Goal: Task Accomplishment & Management: Manage account settings

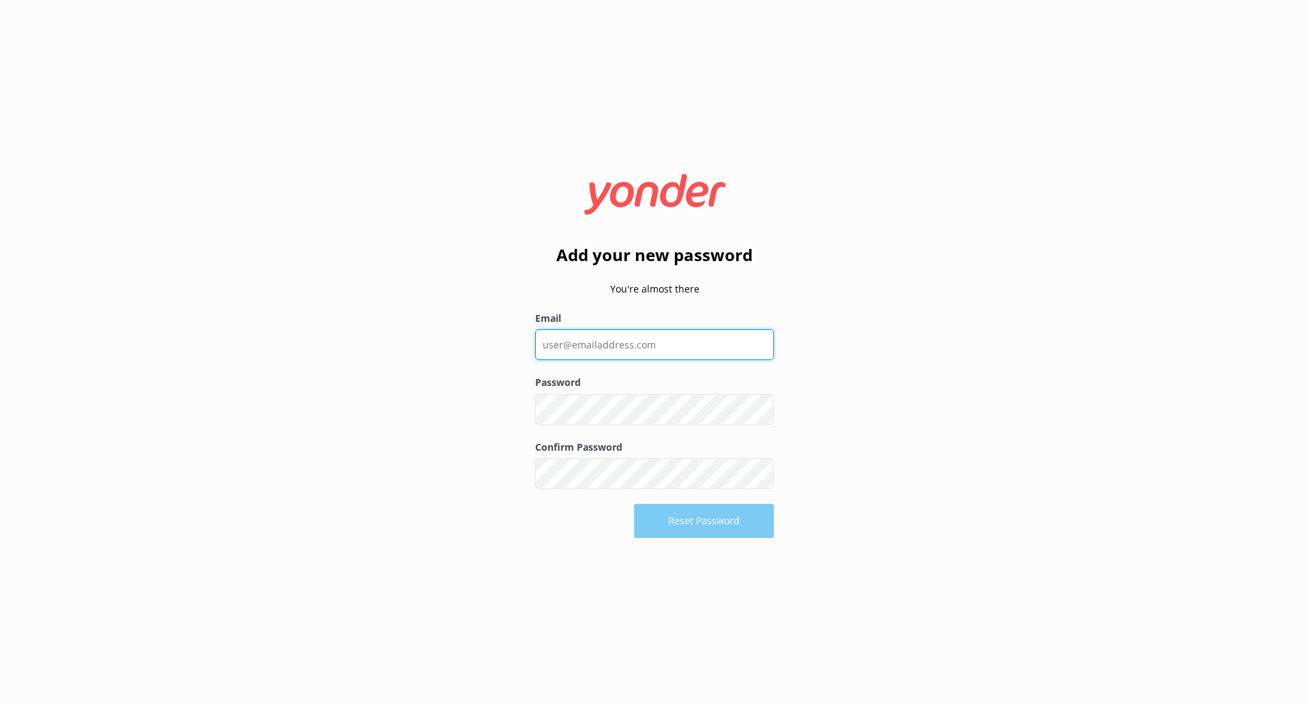
click at [601, 346] on input "Email" at bounding box center [654, 344] width 239 height 31
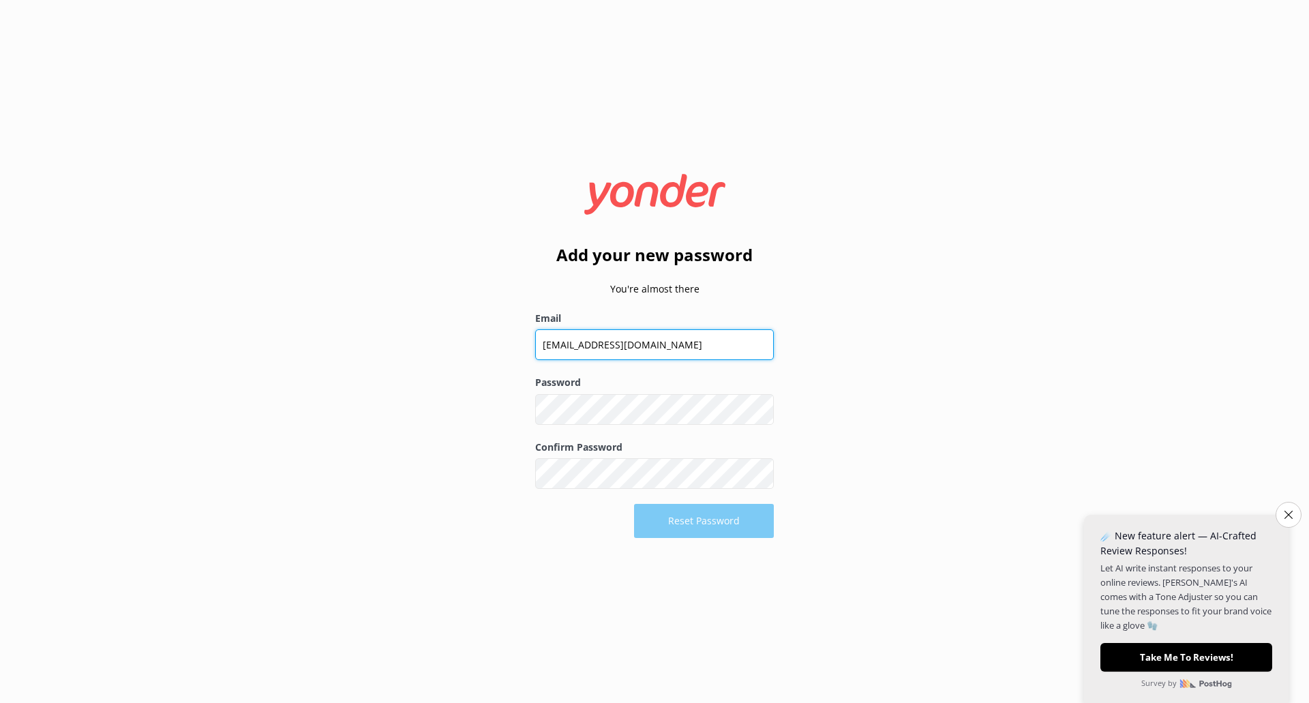
type input "[EMAIL_ADDRESS][DOMAIN_NAME]"
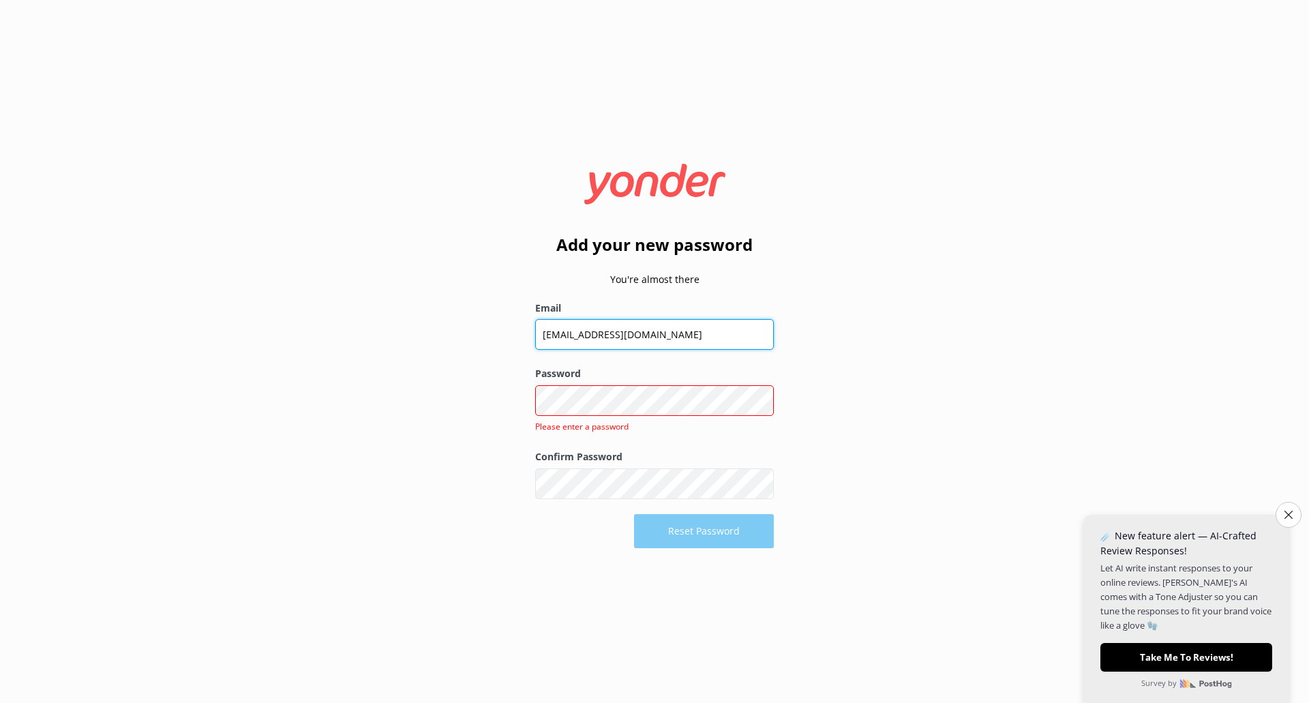
click at [622, 340] on input "[EMAIL_ADDRESS][DOMAIN_NAME]" at bounding box center [654, 334] width 239 height 31
click at [618, 336] on input "[EMAIL_ADDRESS][DOMAIN_NAME]" at bounding box center [654, 334] width 239 height 31
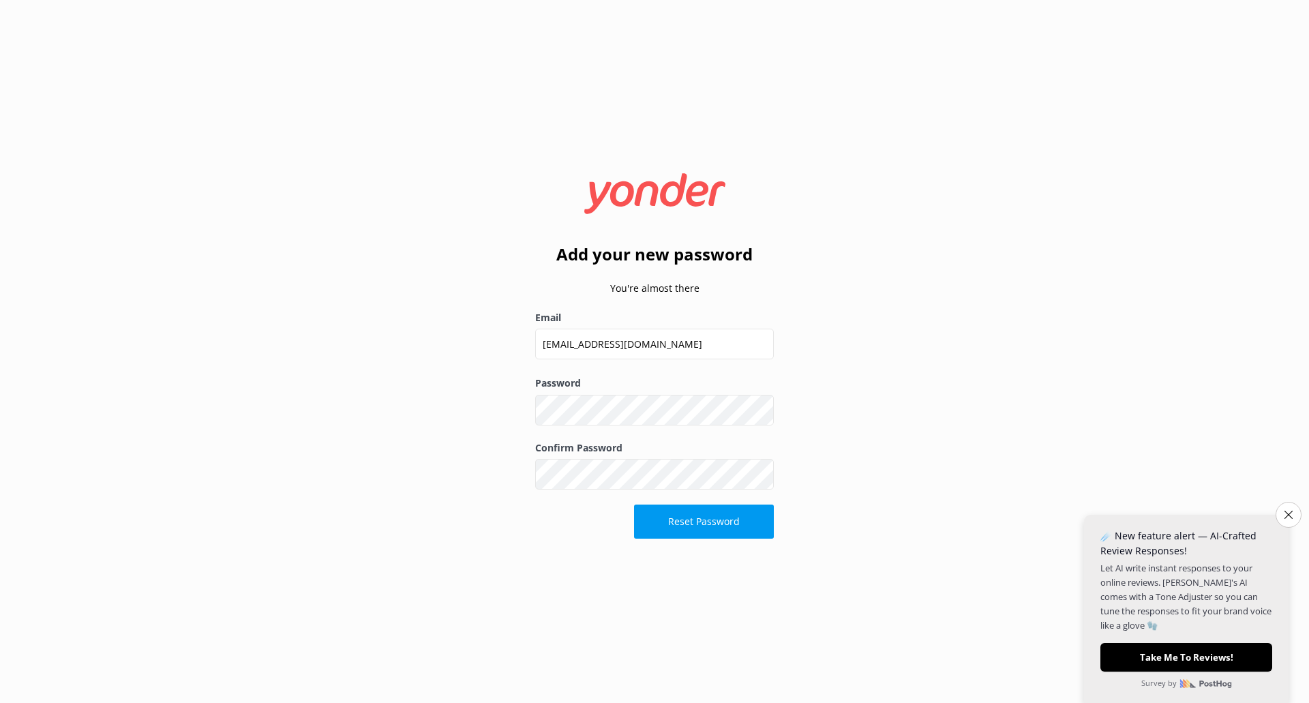
click at [679, 521] on button "Reset Password" at bounding box center [704, 522] width 140 height 34
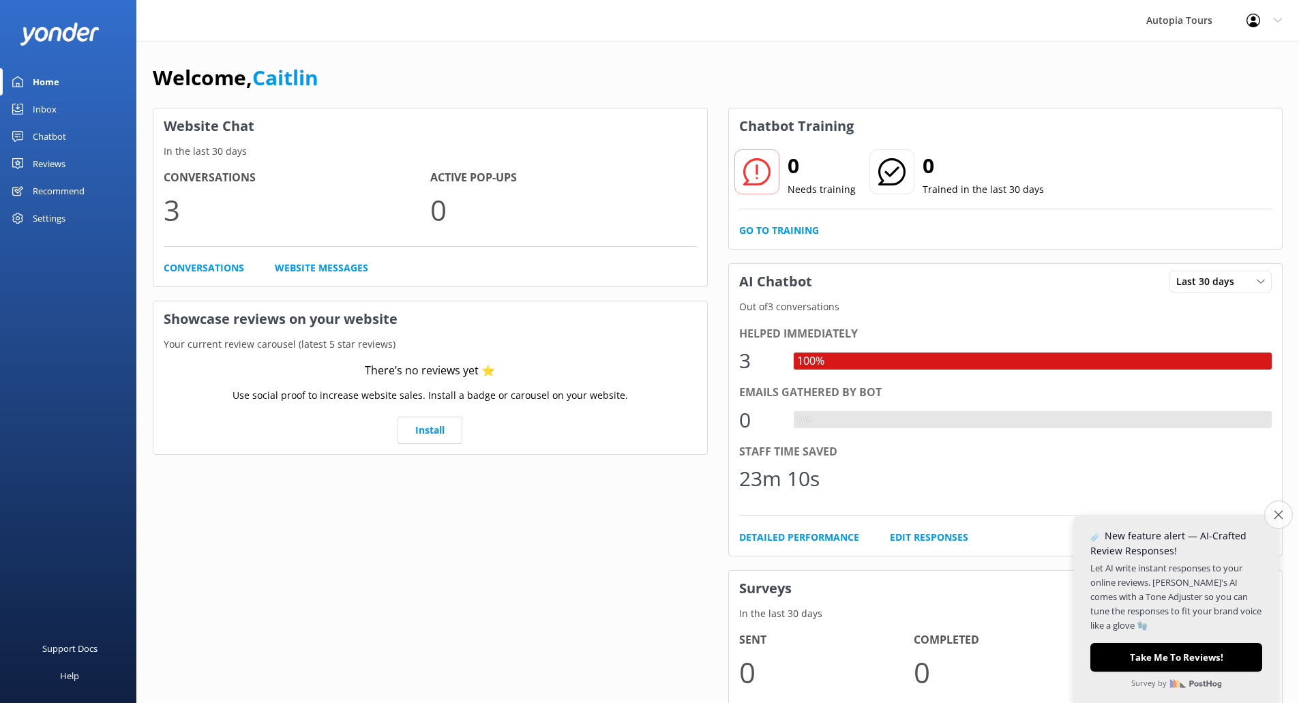
click at [1277, 515] on icon "Close survey" at bounding box center [1278, 514] width 9 height 9
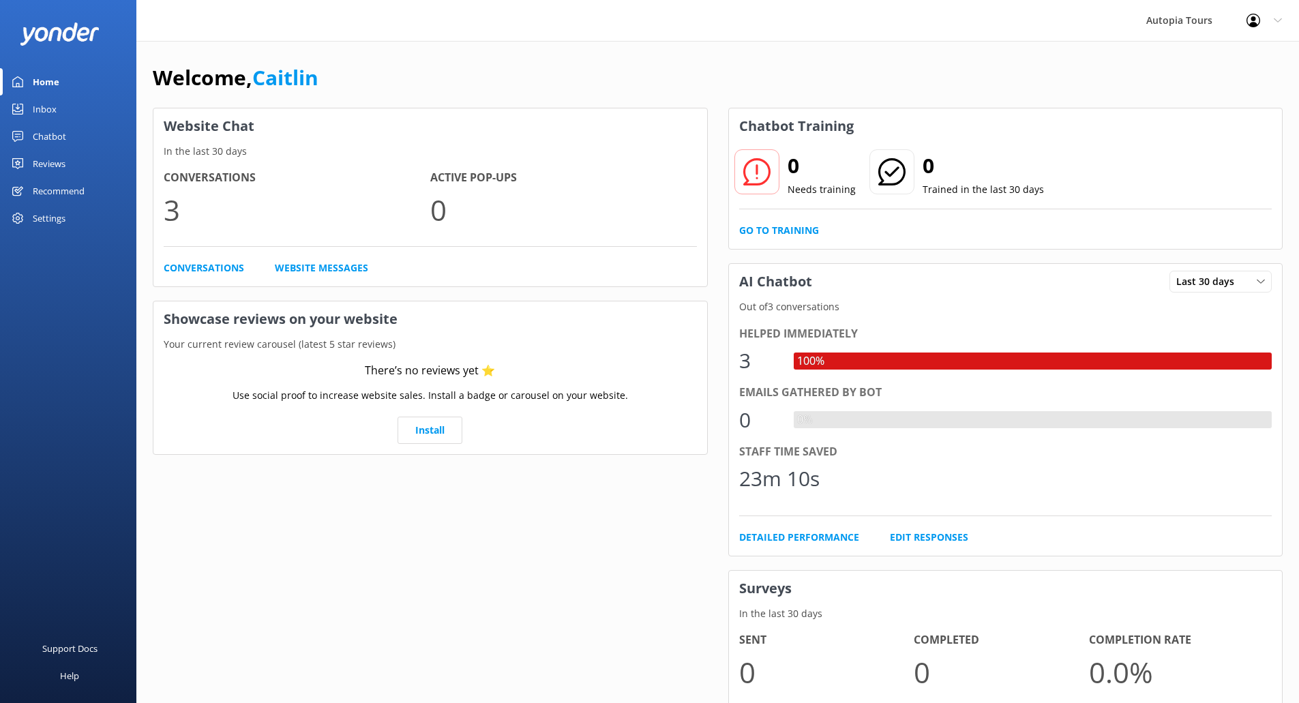
click at [1254, 27] on use at bounding box center [1254, 21] width 14 height 14
click at [1218, 58] on link "Profile Settings" at bounding box center [1231, 58] width 136 height 34
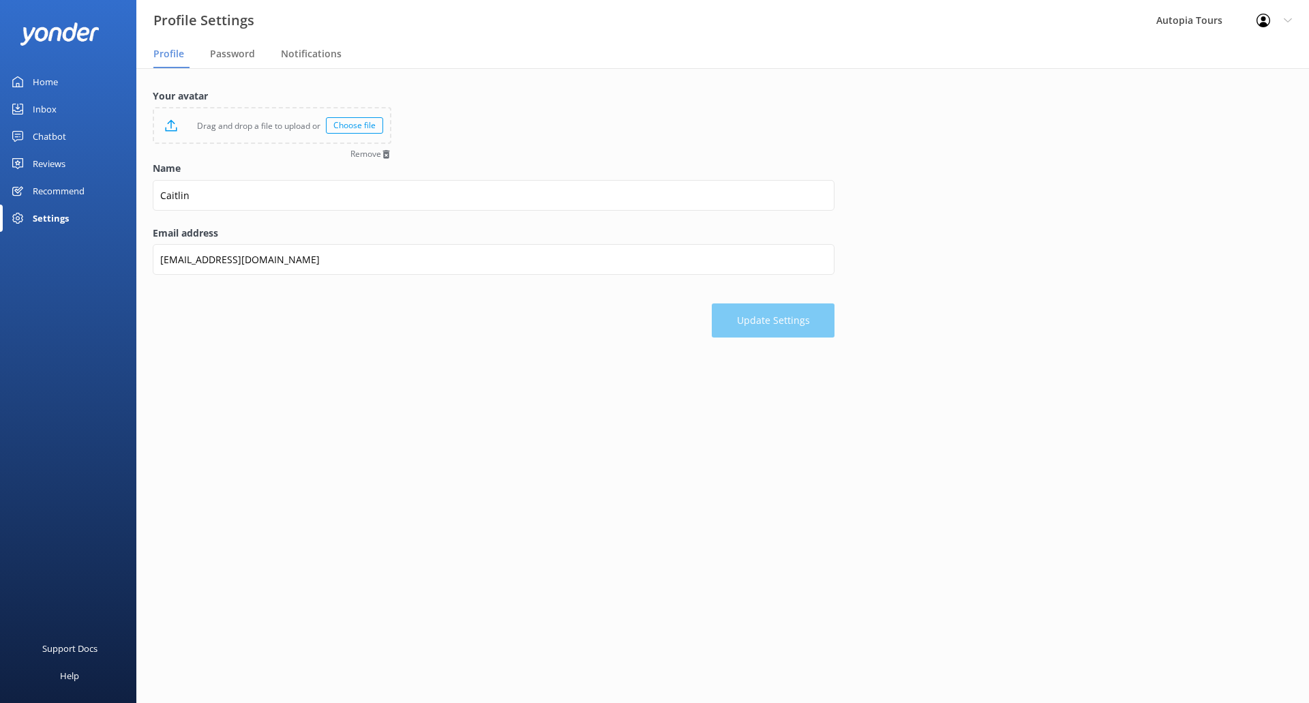
click at [354, 125] on div "Choose file" at bounding box center [354, 125] width 57 height 16
click at [48, 215] on div "Settings" at bounding box center [51, 218] width 36 height 27
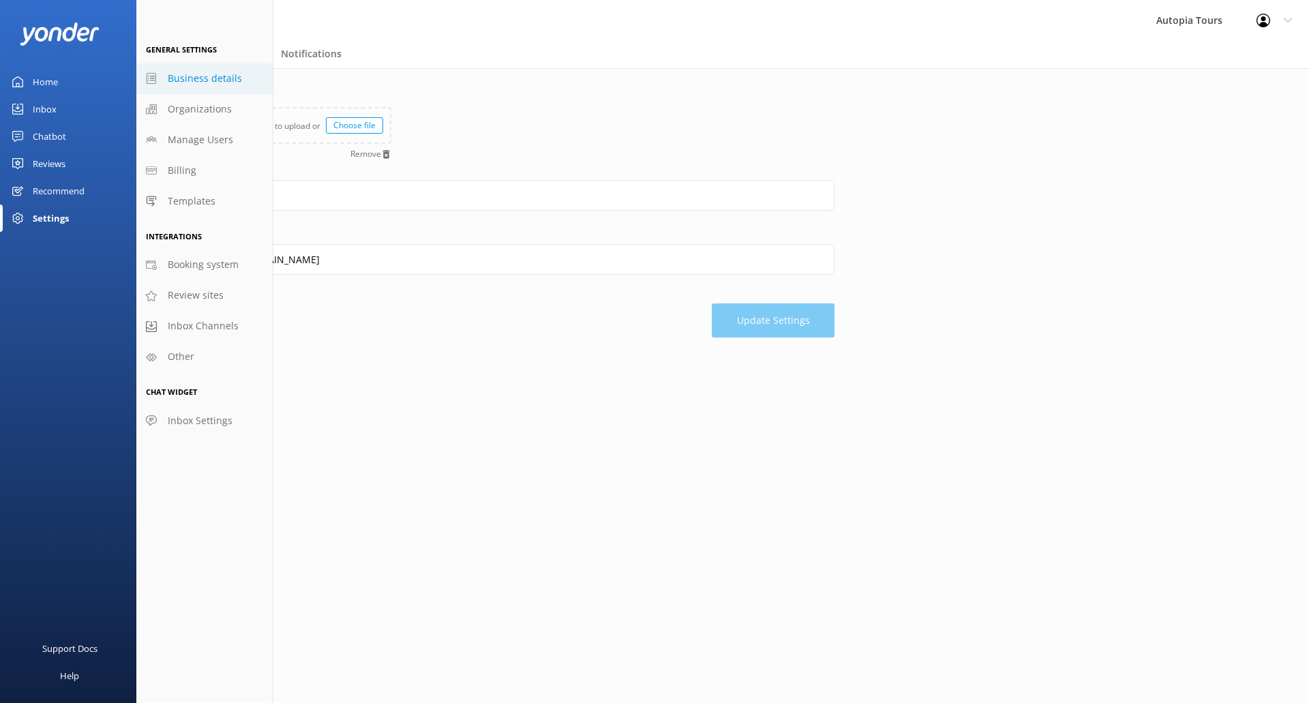
click at [202, 78] on span "Business details" at bounding box center [205, 78] width 74 height 15
select select "[GEOGRAPHIC_DATA]/[GEOGRAPHIC_DATA]"
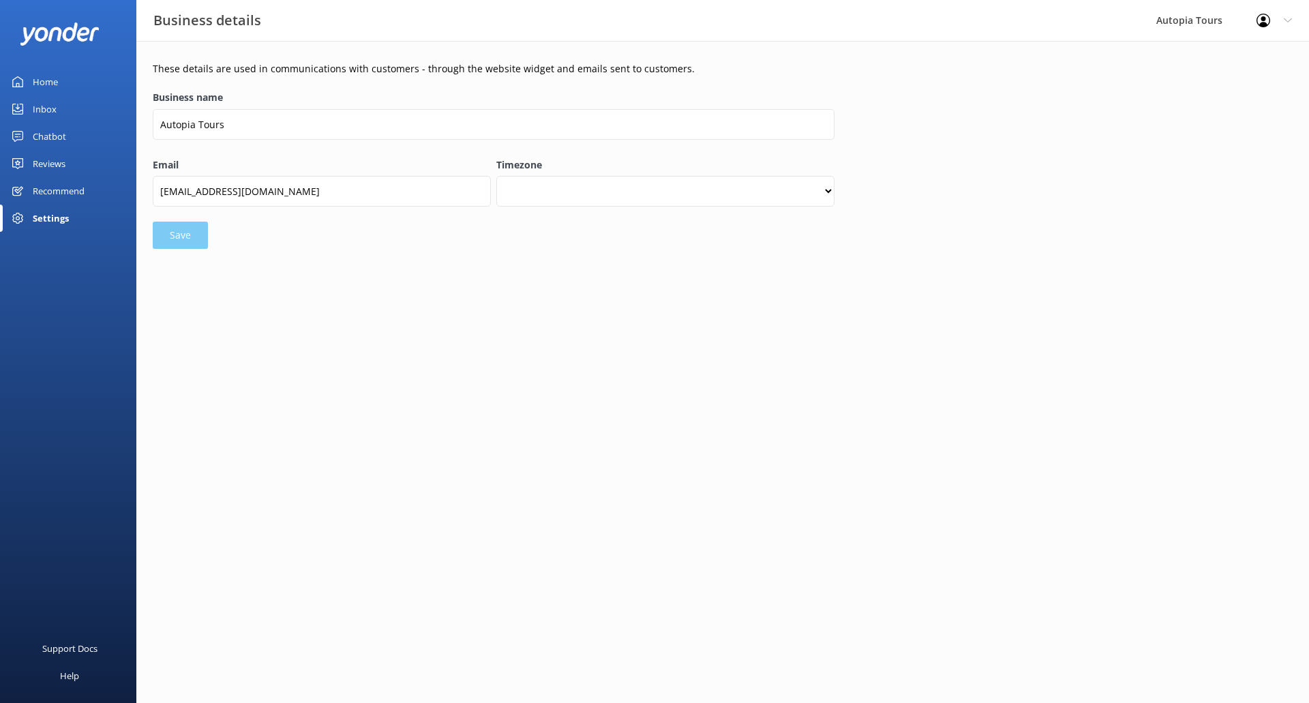
click at [59, 221] on div "Settings" at bounding box center [51, 218] width 36 height 27
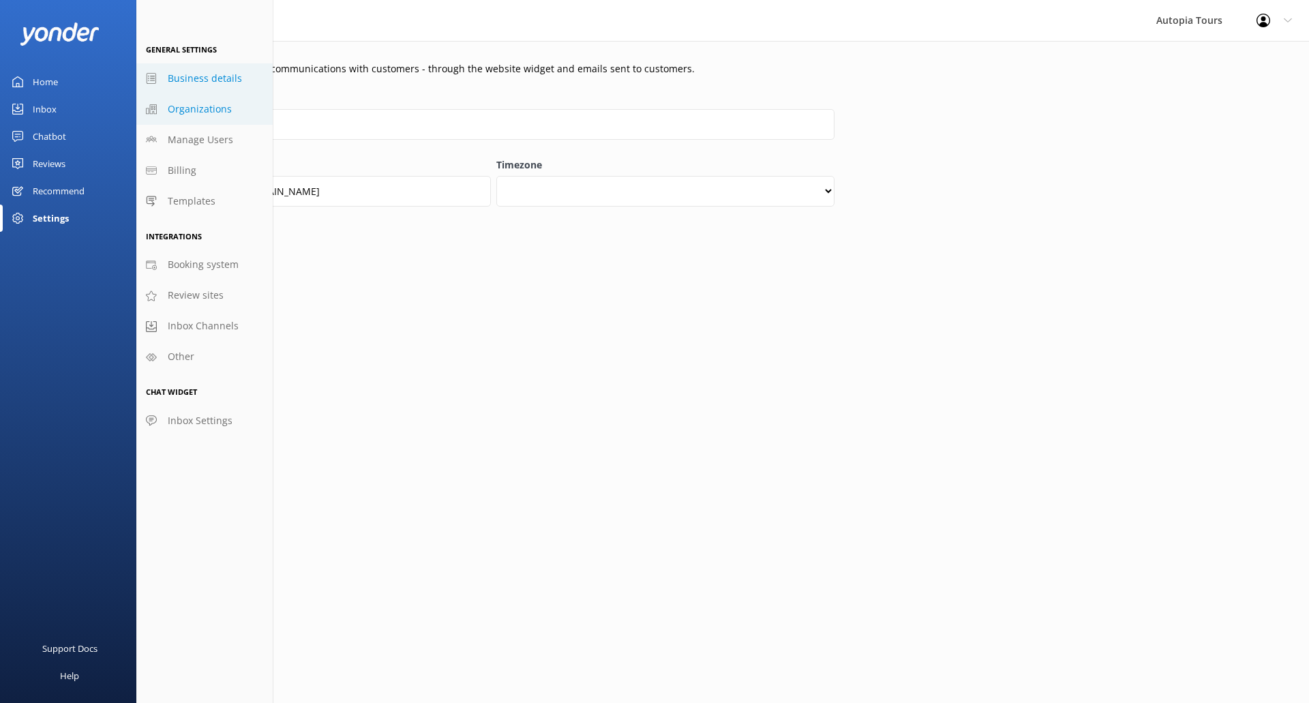
click at [203, 108] on span "Organizations" at bounding box center [200, 109] width 64 height 15
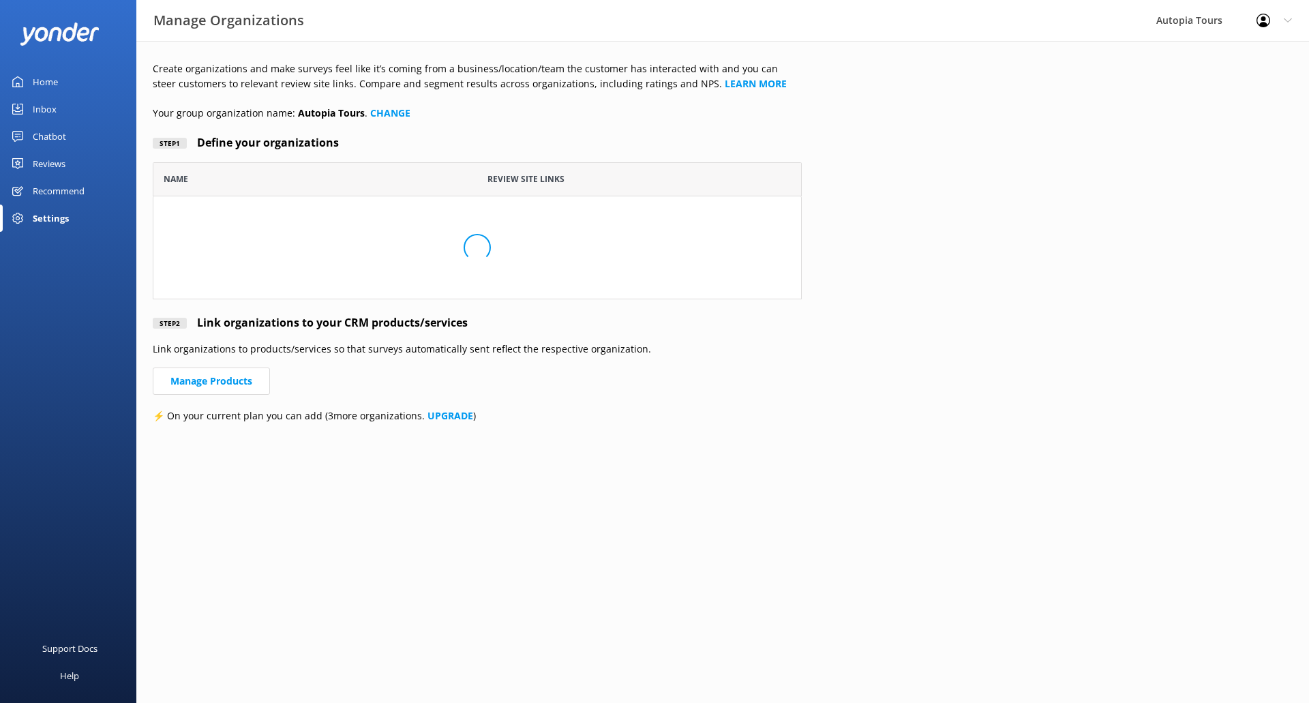
scroll to position [127, 639]
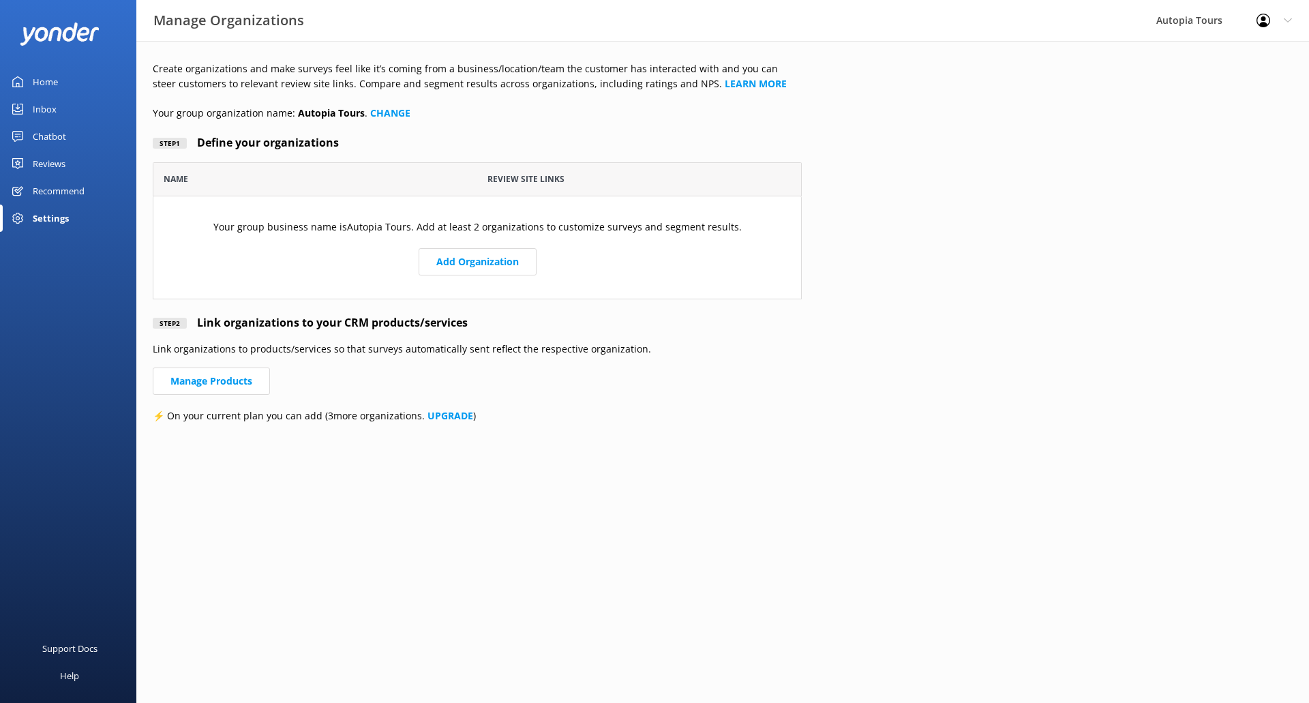
click at [53, 82] on div "Home" at bounding box center [45, 81] width 25 height 27
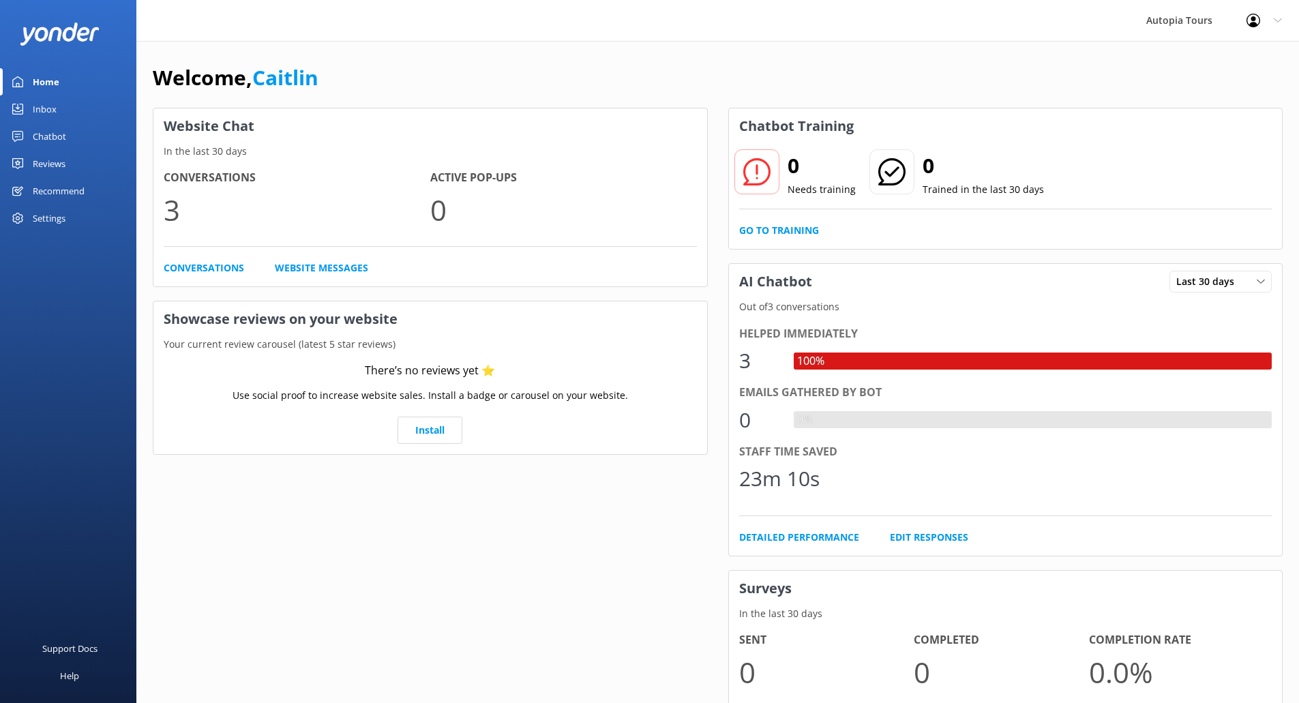
click at [1252, 23] on use at bounding box center [1254, 21] width 14 height 14
click at [1212, 91] on link "Logout" at bounding box center [1231, 92] width 136 height 34
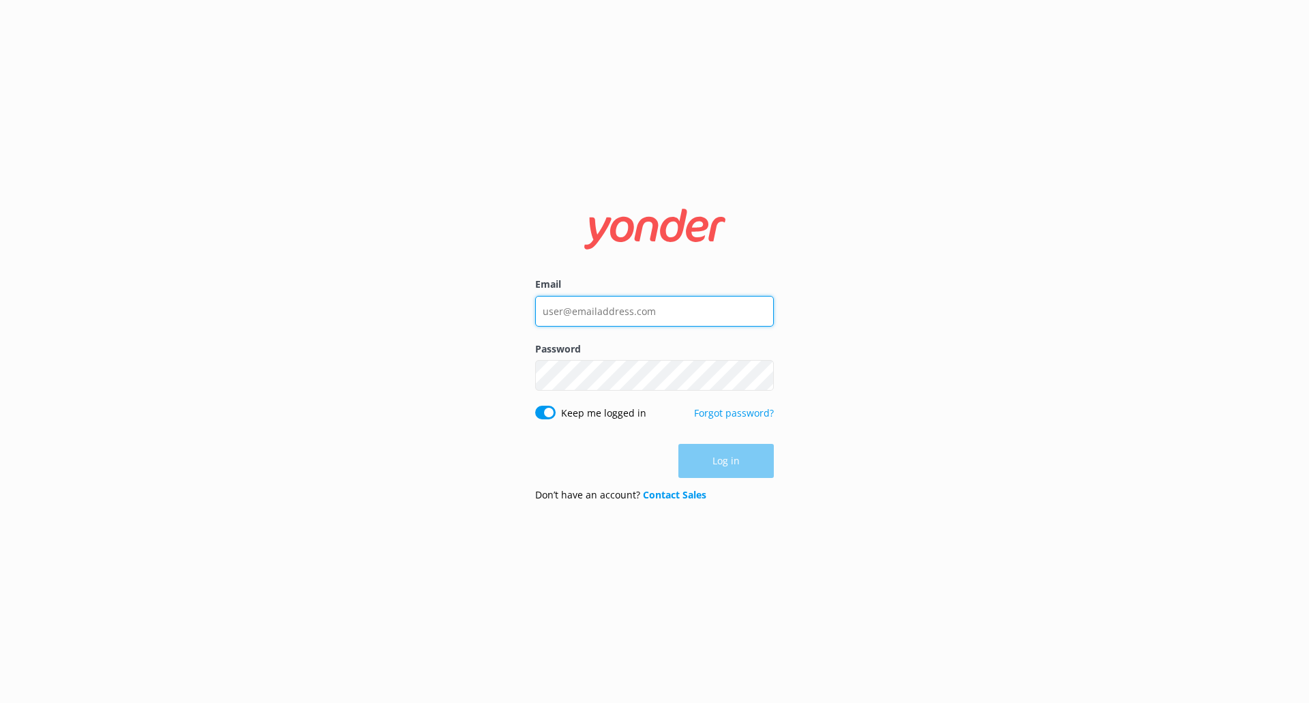
type input "[EMAIL_ADDRESS][DOMAIN_NAME]"
